Goal: Task Accomplishment & Management: Use online tool/utility

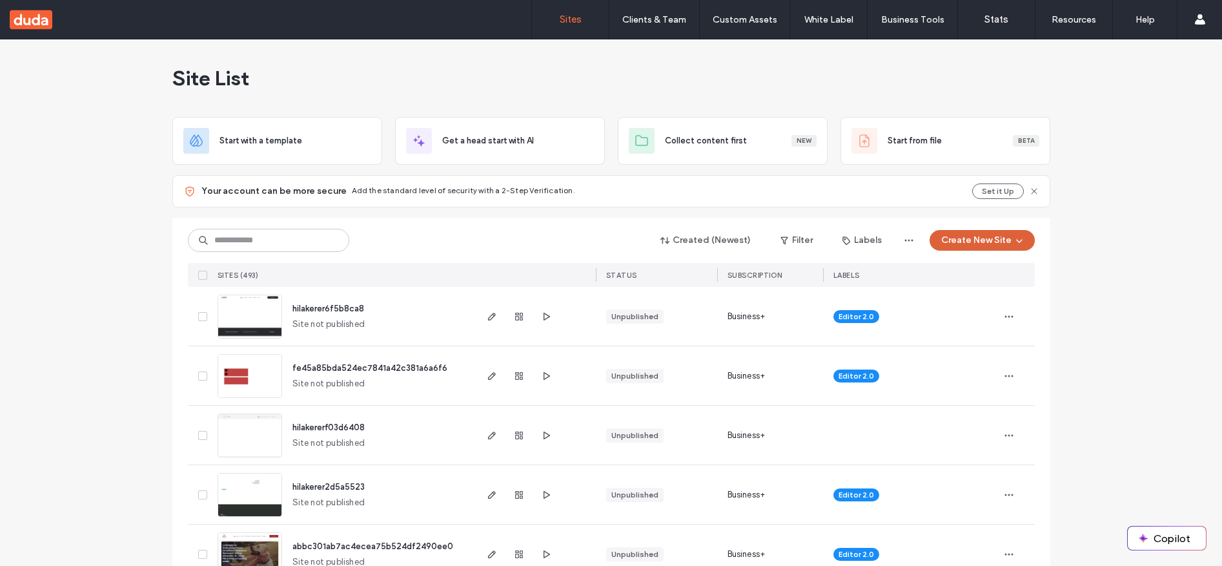
click at [976, 241] on button "Create New Site" at bounding box center [982, 240] width 105 height 21
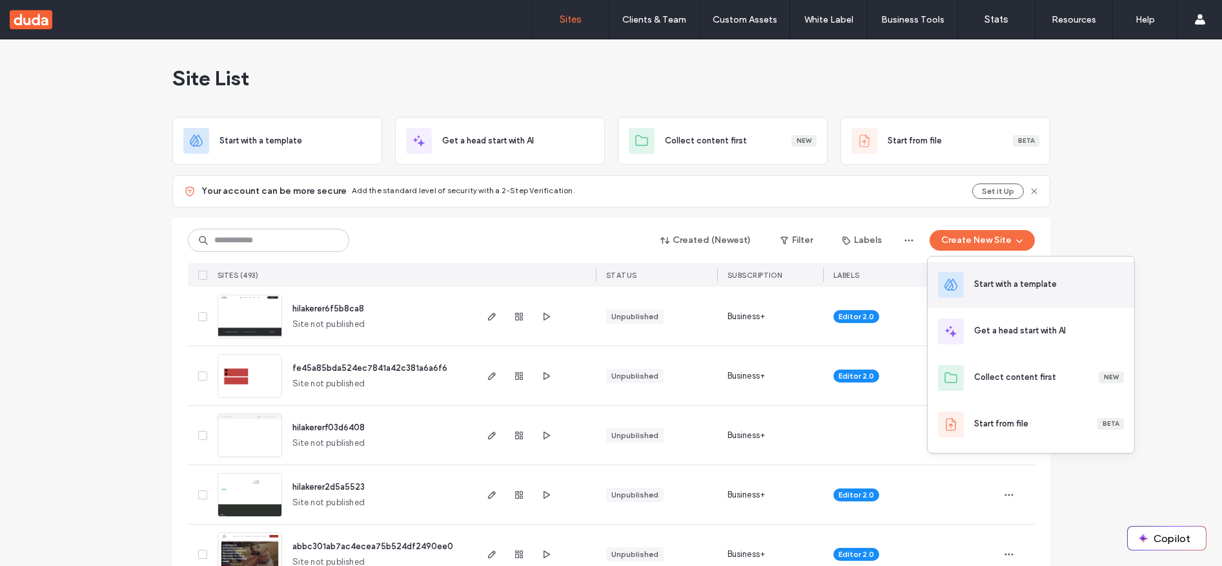
click at [1009, 276] on div "Start with a template" at bounding box center [1031, 285] width 207 height 46
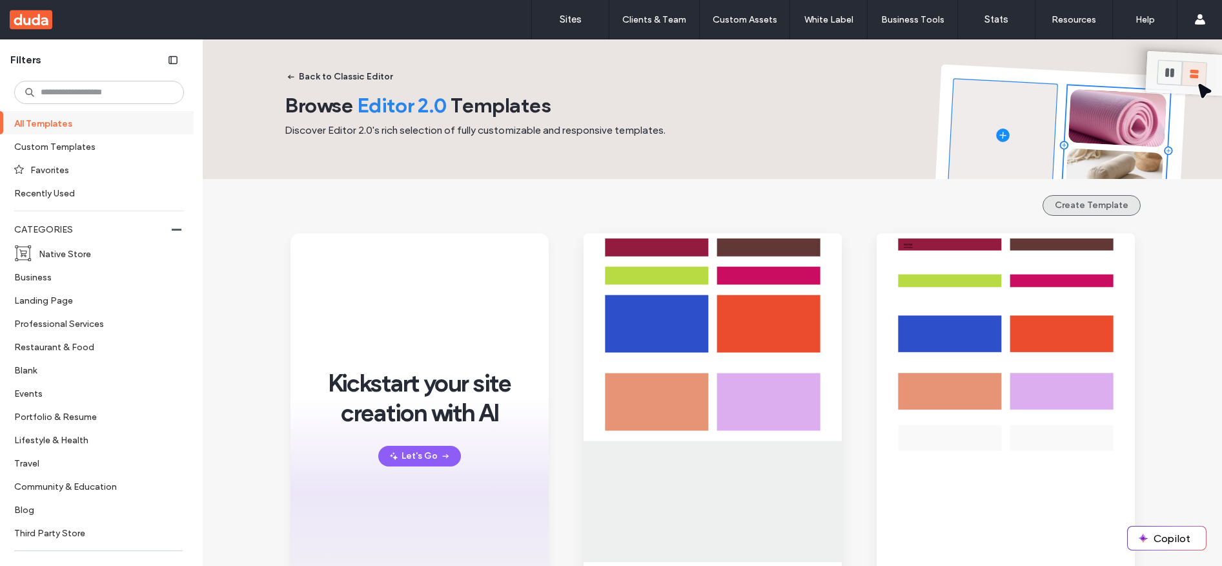
click at [1095, 209] on button "Create Template" at bounding box center [1092, 205] width 98 height 21
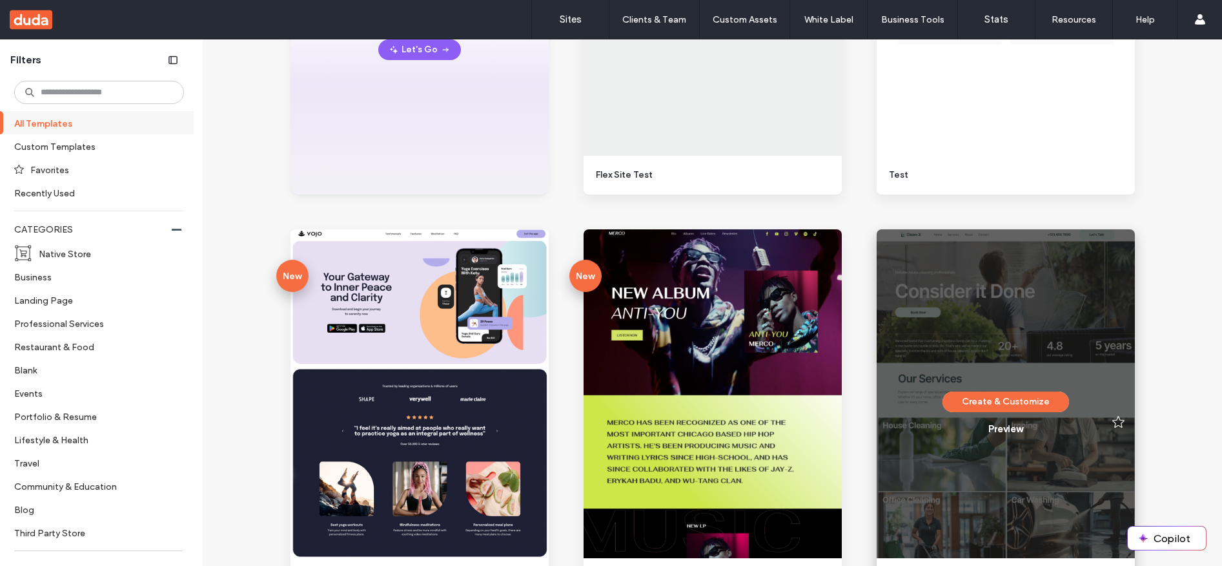
scroll to position [381, 0]
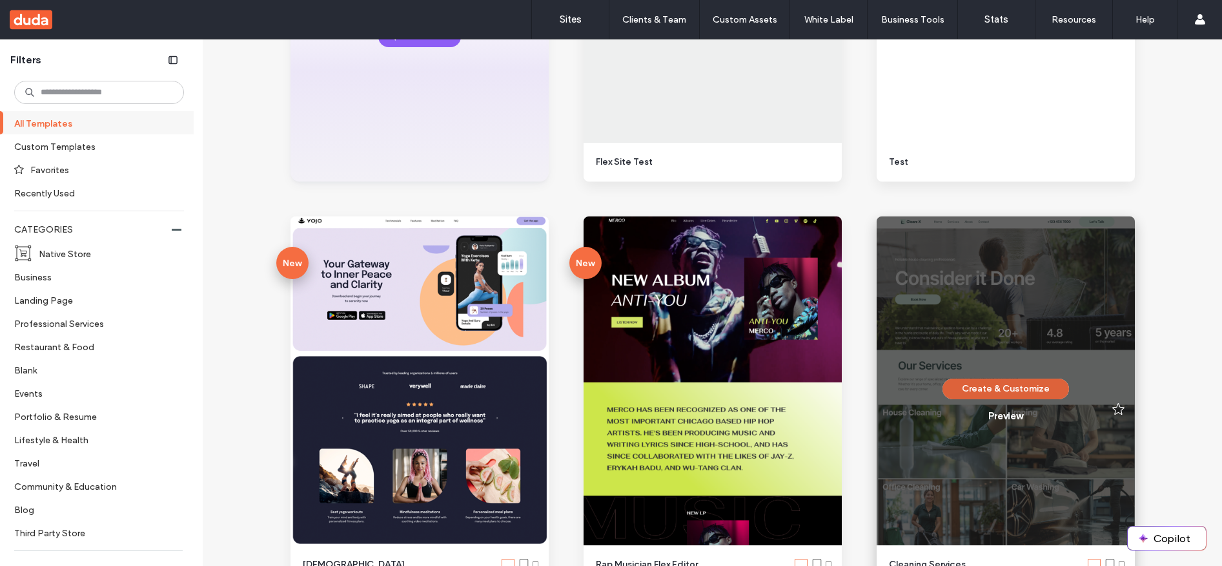
click at [1005, 387] on button "Create & Customize" at bounding box center [1006, 388] width 127 height 21
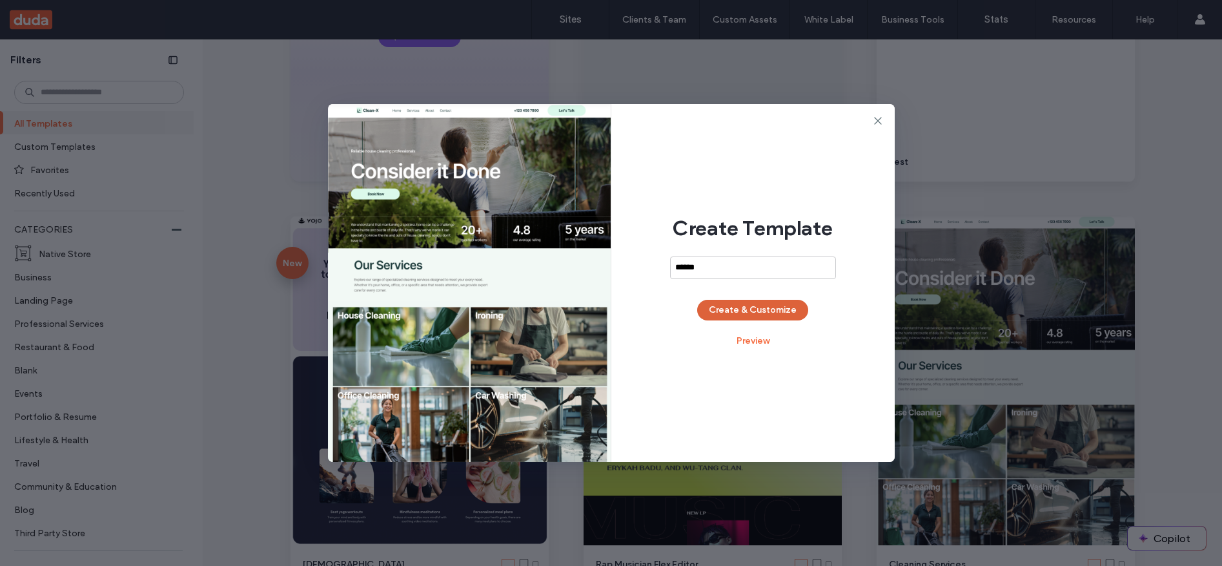
type input "******"
click at [757, 316] on button "Create & Customize" at bounding box center [752, 310] width 111 height 21
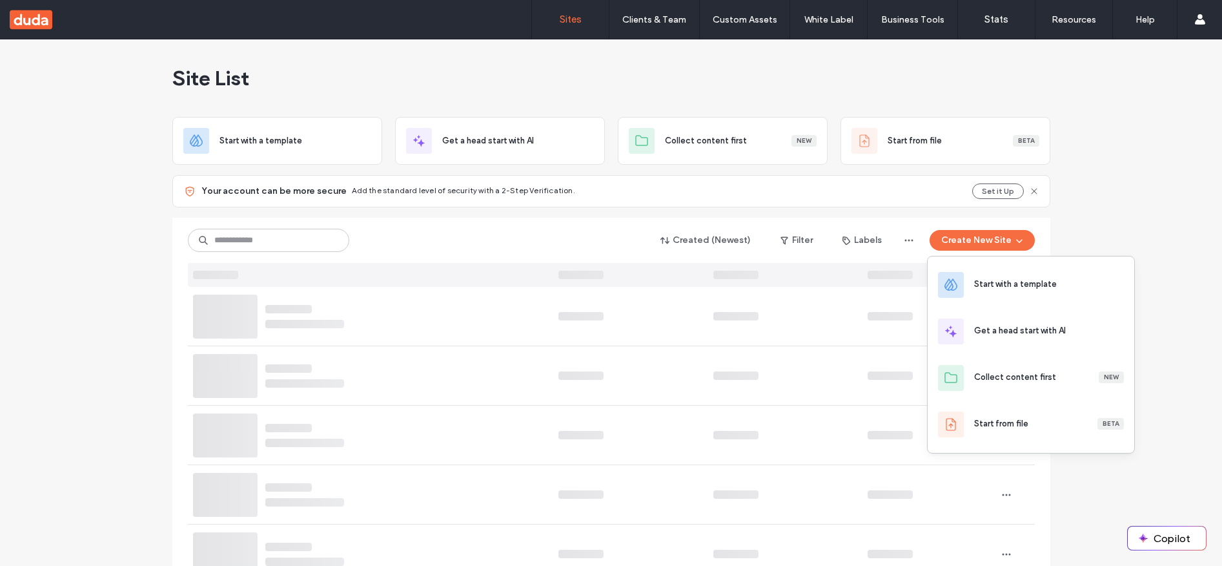
click at [1019, 290] on div "Start with a template" at bounding box center [1015, 284] width 83 height 13
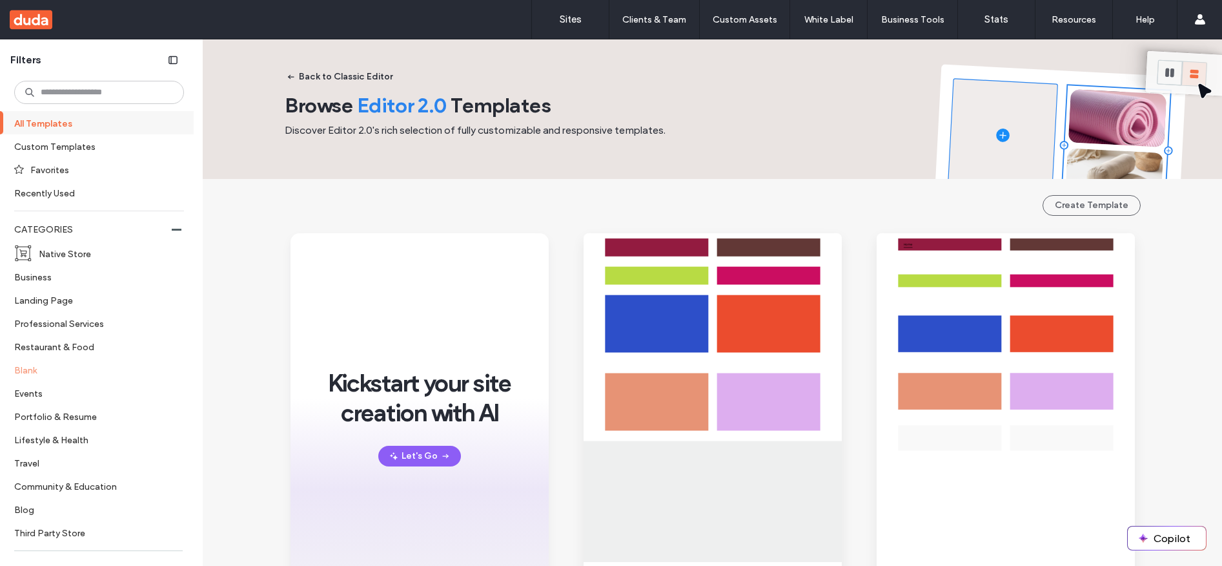
click at [33, 368] on label "Blank" at bounding box center [93, 369] width 159 height 23
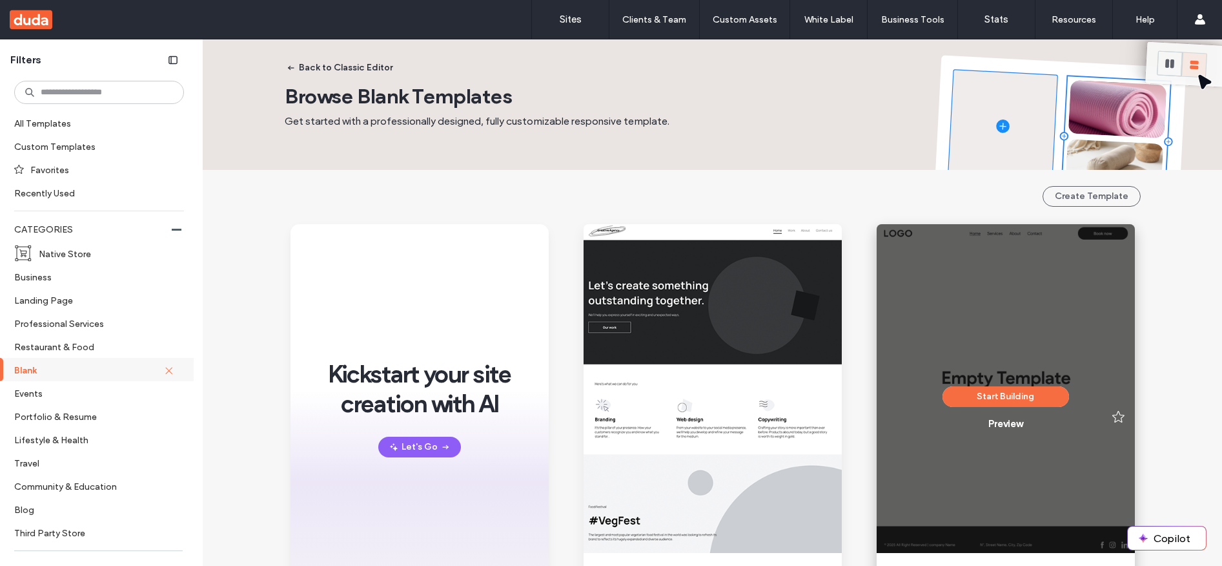
scroll to position [10, 0]
click at [1023, 397] on button "Start Building" at bounding box center [1006, 396] width 127 height 21
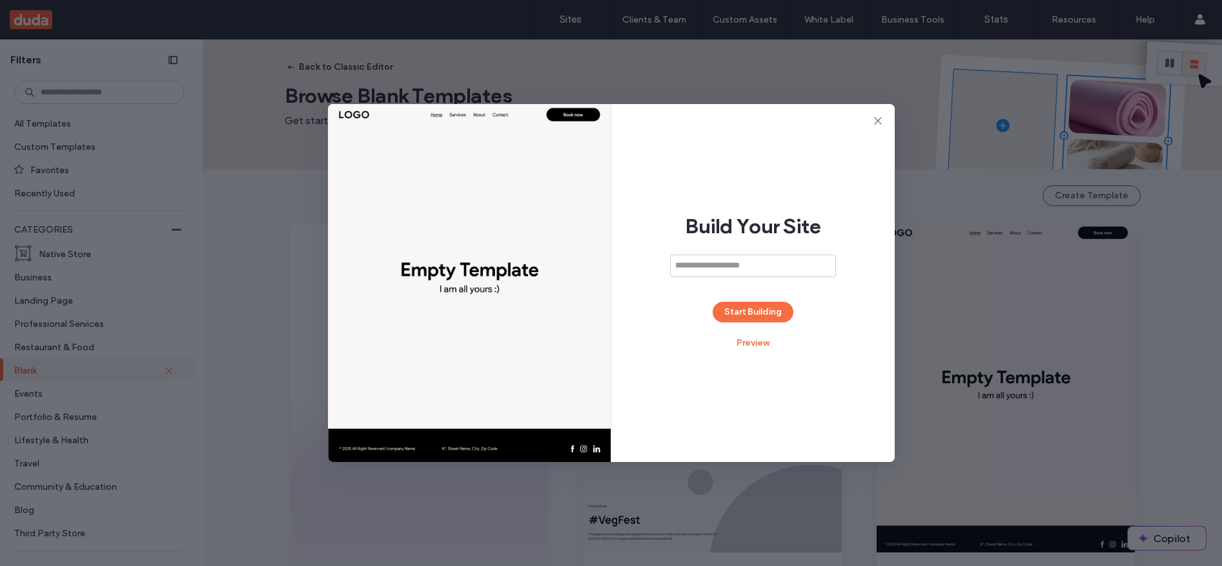
click at [879, 119] on icon at bounding box center [878, 120] width 13 height 13
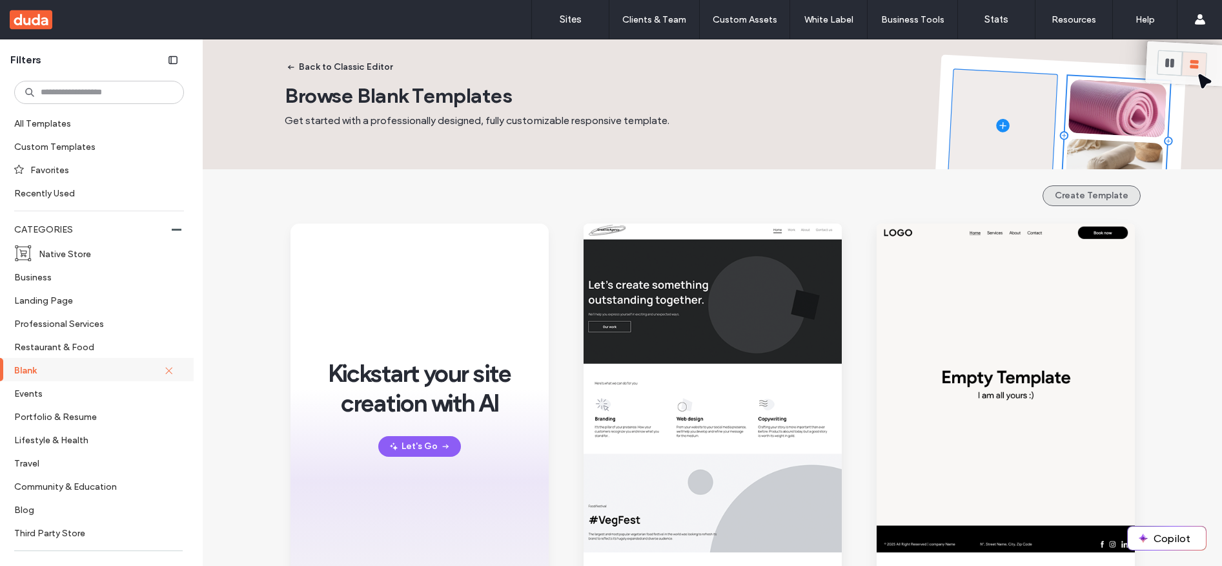
click at [1083, 198] on button "Create Template" at bounding box center [1092, 195] width 98 height 21
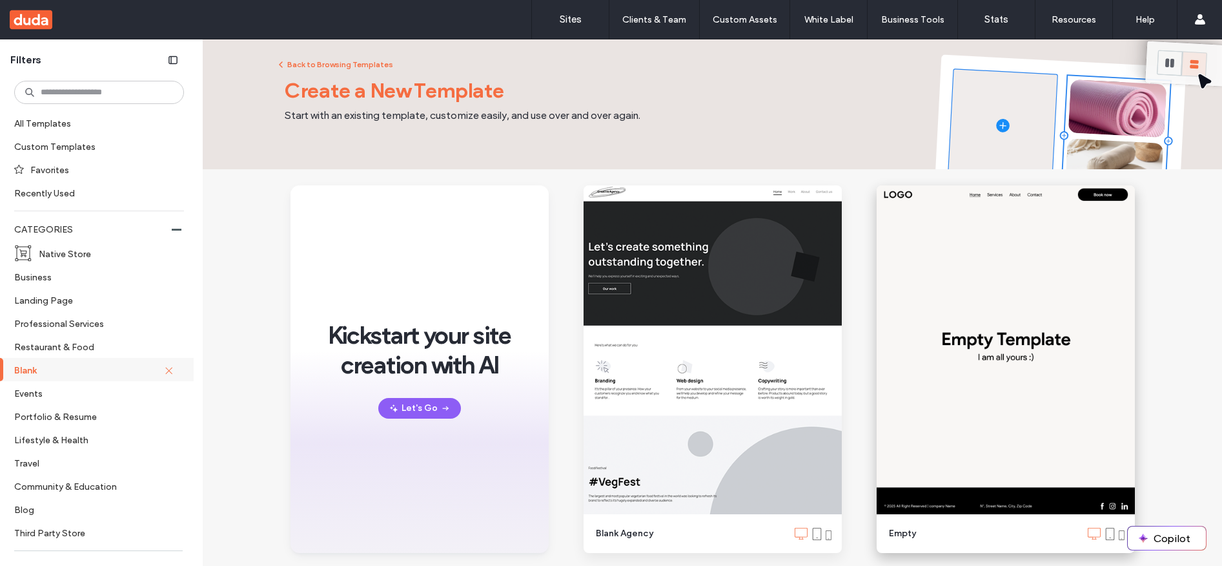
scroll to position [5, 0]
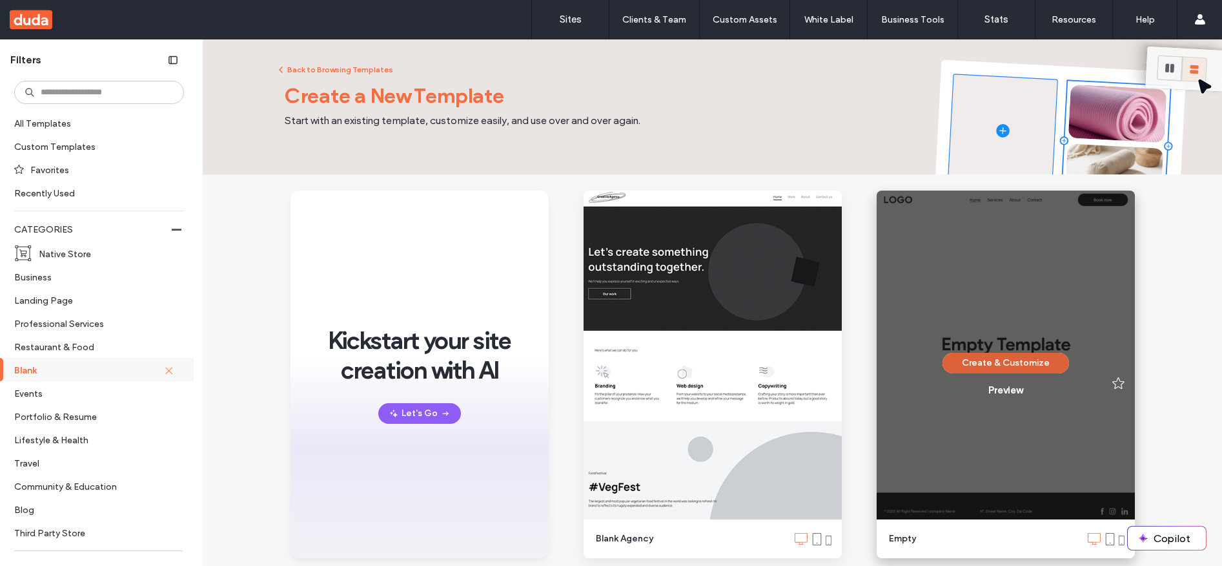
click at [1002, 361] on button "Create & Customize" at bounding box center [1006, 363] width 127 height 21
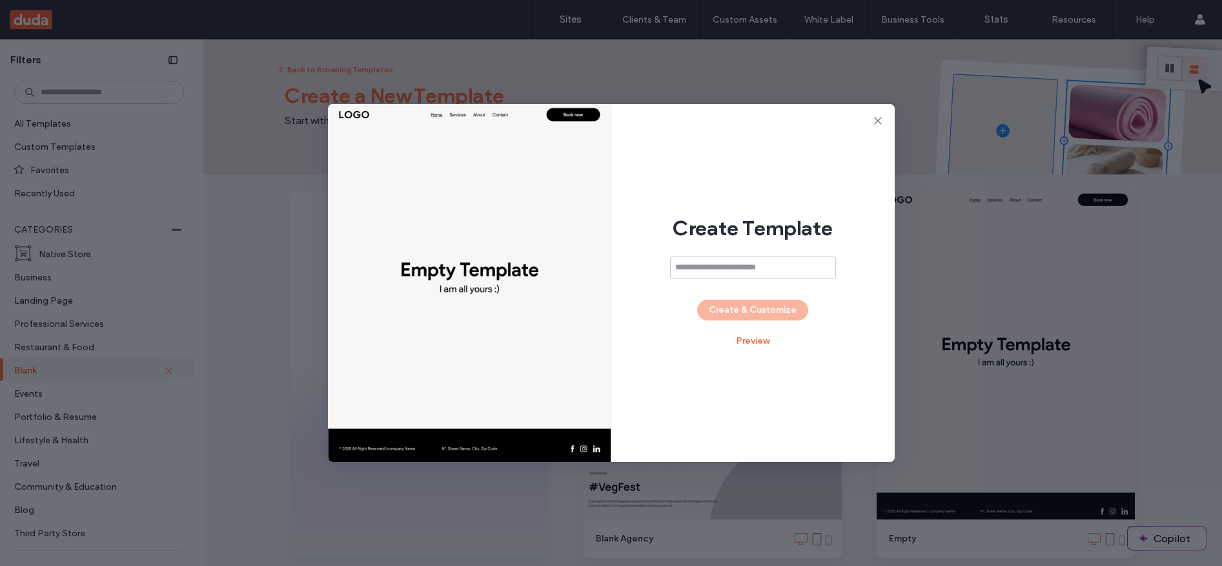
click at [752, 265] on input at bounding box center [753, 267] width 166 height 23
type input "****"
click at [755, 296] on div "Create Template **** Create & Customize Preview" at bounding box center [753, 283] width 283 height 358
click at [753, 304] on button "Create & Customize" at bounding box center [752, 310] width 111 height 21
